Goal: Find specific page/section: Find specific page/section

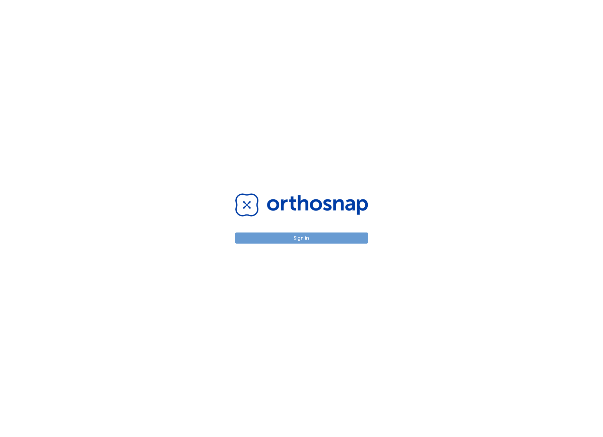
click at [306, 238] on button "Sign in" at bounding box center [301, 238] width 133 height 11
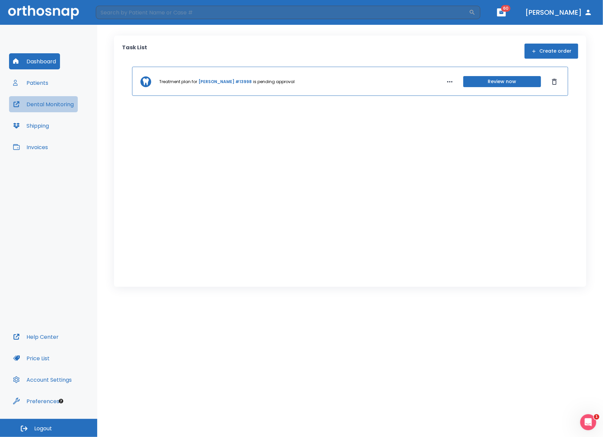
click at [45, 105] on button "Dental Monitoring" at bounding box center [43, 104] width 69 height 16
